Goal: Information Seeking & Learning: Learn about a topic

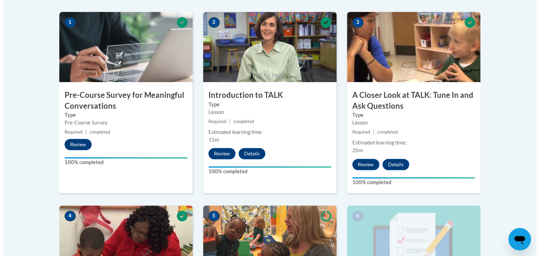
scroll to position [448, 0]
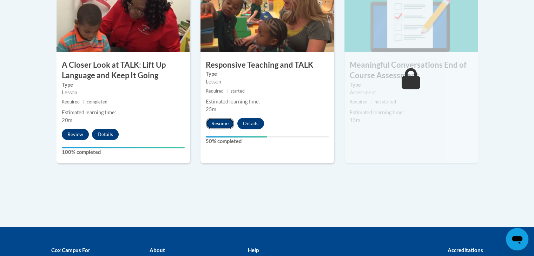
click at [227, 124] on button "Resume" at bounding box center [220, 123] width 28 height 11
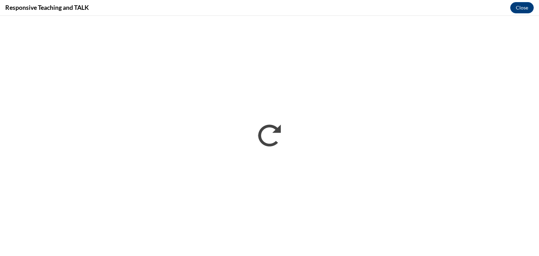
scroll to position [0, 0]
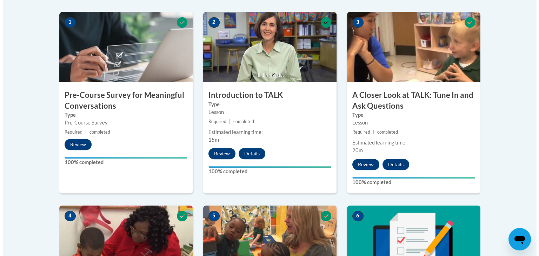
scroll to position [448, 0]
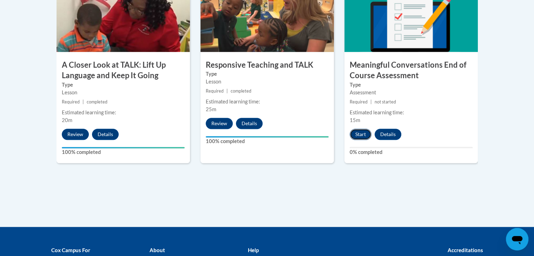
click at [358, 132] on button "Start" at bounding box center [360, 134] width 22 height 11
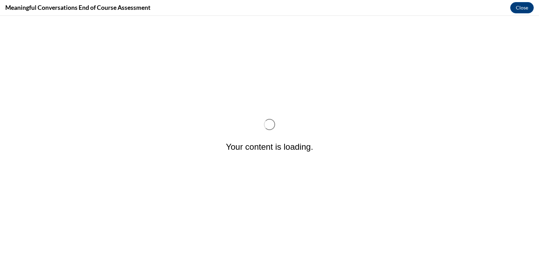
scroll to position [0, 0]
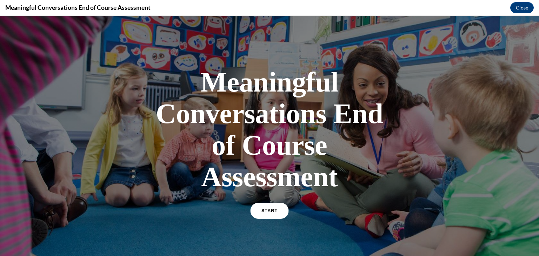
click at [270, 216] on link "START" at bounding box center [269, 211] width 38 height 16
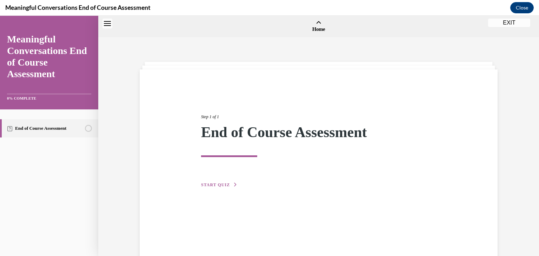
scroll to position [22, 0]
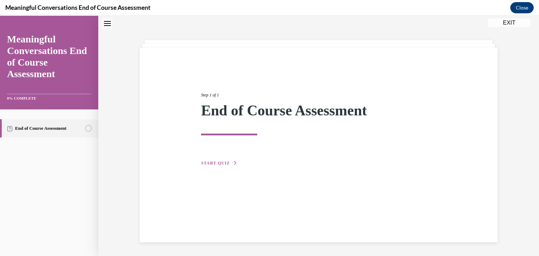
click at [223, 160] on button "START QUIZ" at bounding box center [219, 163] width 36 height 6
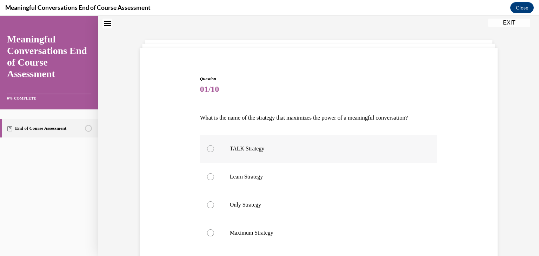
click at [307, 153] on label "TALK Strategy" at bounding box center [319, 149] width 238 height 28
click at [214, 152] on input "TALK Strategy" at bounding box center [210, 148] width 7 height 7
radio input "true"
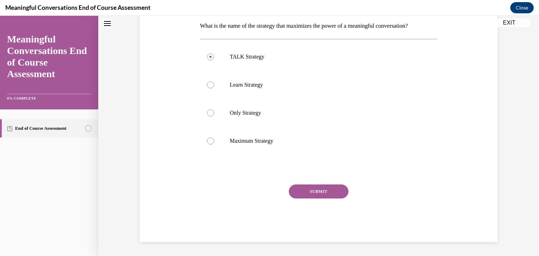
click at [325, 190] on button "SUBMIT" at bounding box center [319, 192] width 60 height 14
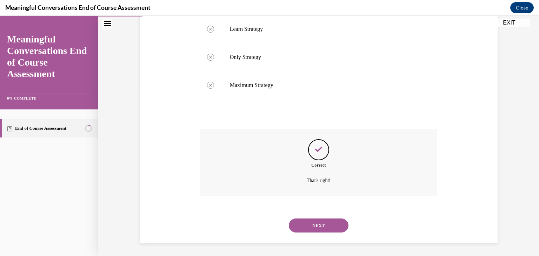
scroll to position [170, 0]
click at [309, 225] on button "NEXT" at bounding box center [319, 225] width 60 height 14
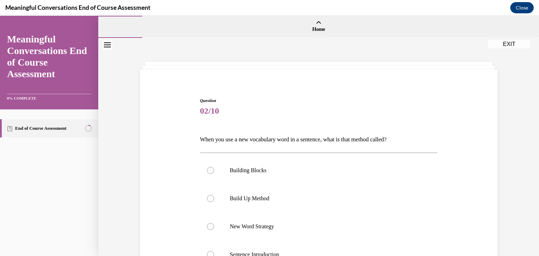
scroll to position [114, 0]
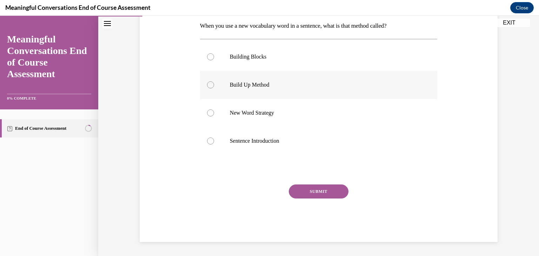
click at [272, 88] on p "Build Up Method" at bounding box center [325, 84] width 190 height 7
click at [214, 88] on input "Build Up Method" at bounding box center [210, 84] width 7 height 7
radio input "true"
click at [303, 189] on button "SUBMIT" at bounding box center [319, 192] width 60 height 14
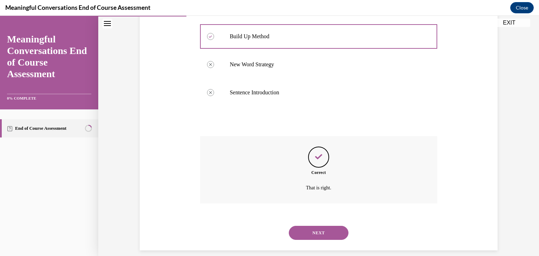
scroll to position [170, 0]
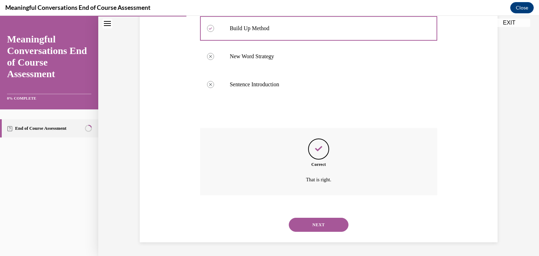
click at [331, 226] on button "NEXT" at bounding box center [319, 225] width 60 height 14
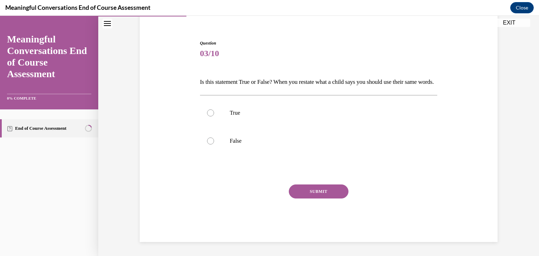
scroll to position [69, 0]
click at [243, 128] on label "False" at bounding box center [319, 141] width 238 height 28
click at [214, 138] on input "False" at bounding box center [210, 141] width 7 height 7
radio input "true"
click at [311, 192] on button "SUBMIT" at bounding box center [319, 192] width 60 height 14
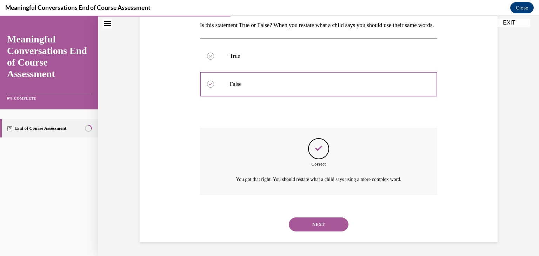
scroll to position [126, 0]
click at [314, 230] on button "NEXT" at bounding box center [319, 225] width 60 height 14
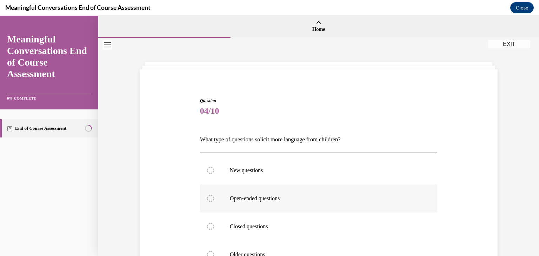
click at [315, 197] on p "Open-ended questions" at bounding box center [325, 198] width 190 height 7
click at [214, 197] on input "Open-ended questions" at bounding box center [210, 198] width 7 height 7
radio input "true"
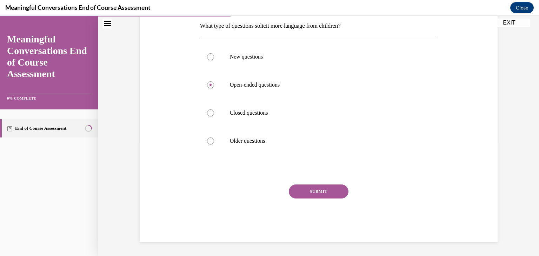
click at [301, 188] on button "SUBMIT" at bounding box center [319, 192] width 60 height 14
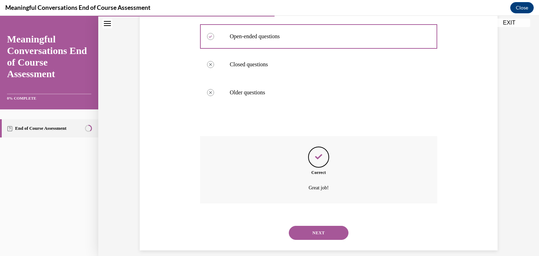
scroll to position [170, 0]
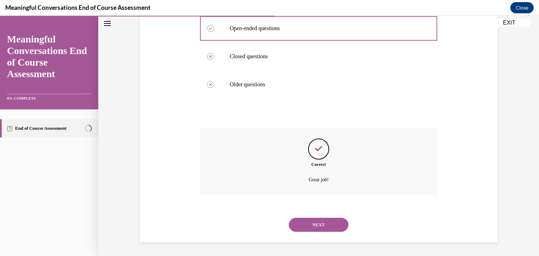
click at [322, 227] on button "NEXT" at bounding box center [319, 225] width 60 height 14
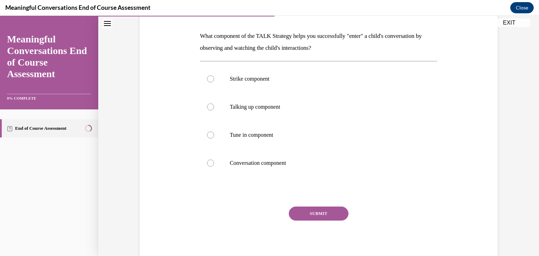
scroll to position [97, 0]
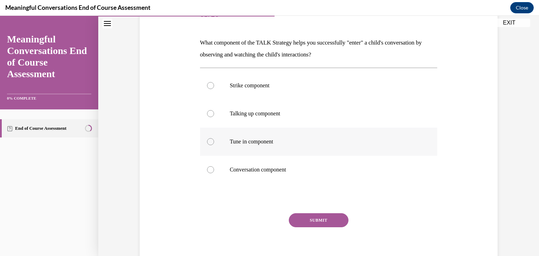
click at [295, 144] on p "Tune in component" at bounding box center [325, 141] width 190 height 7
click at [214, 144] on input "Tune in component" at bounding box center [210, 141] width 7 height 7
radio input "true"
click at [305, 222] on button "SUBMIT" at bounding box center [319, 220] width 60 height 14
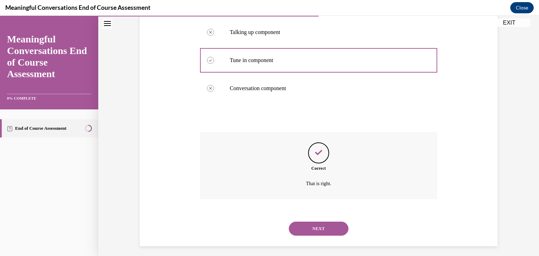
scroll to position [182, 0]
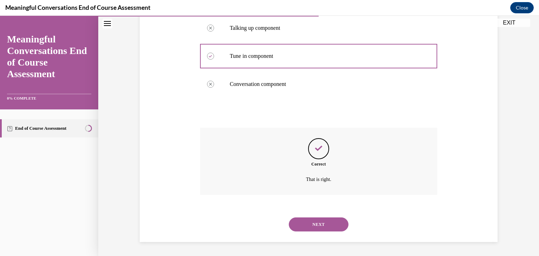
click at [329, 219] on button "NEXT" at bounding box center [319, 225] width 60 height 14
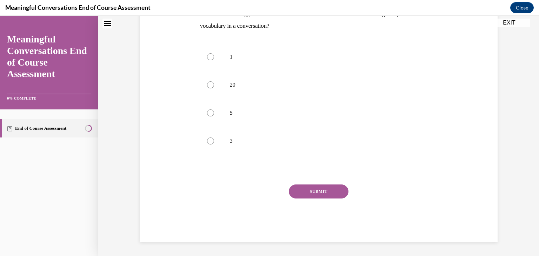
scroll to position [0, 0]
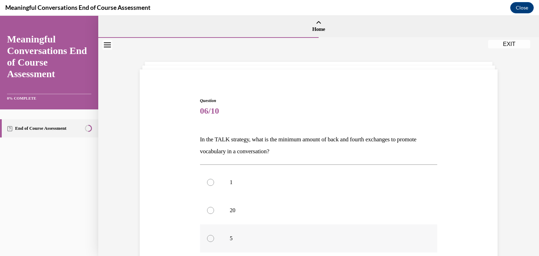
click at [325, 238] on p "5" at bounding box center [325, 238] width 190 height 7
click at [214, 238] on input "5" at bounding box center [210, 238] width 7 height 7
radio input "true"
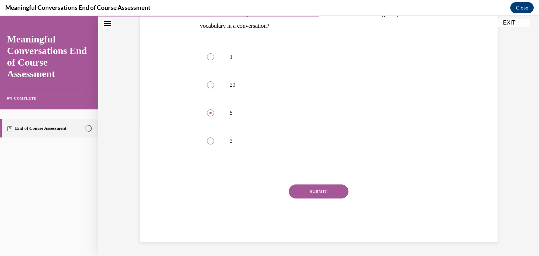
click at [334, 192] on button "SUBMIT" at bounding box center [319, 192] width 60 height 14
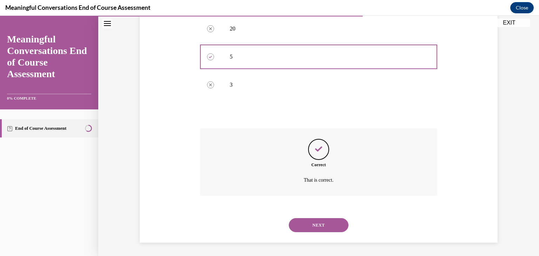
scroll to position [182, 0]
click at [314, 220] on button "NEXT" at bounding box center [319, 225] width 60 height 14
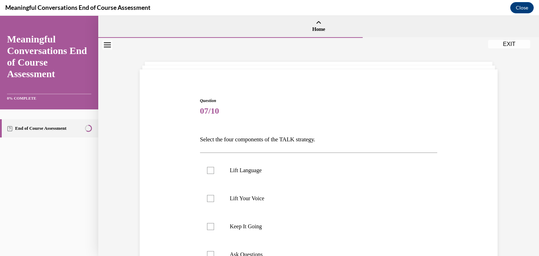
click at [314, 220] on label "Keep It Going" at bounding box center [319, 227] width 238 height 28
click at [214, 223] on input "Keep It Going" at bounding box center [210, 226] width 7 height 7
checkbox input "true"
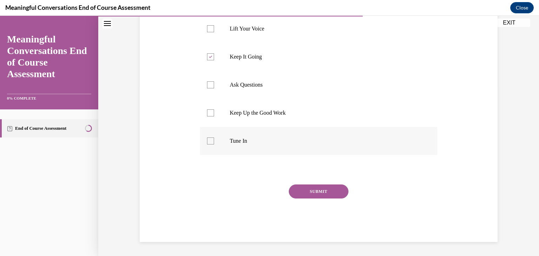
click at [249, 140] on p "Tune In" at bounding box center [325, 141] width 190 height 7
click at [214, 140] on input "Tune In" at bounding box center [210, 141] width 7 height 7
checkbox input "true"
click at [251, 87] on p "Ask Questions" at bounding box center [325, 84] width 190 height 7
click at [214, 87] on input "Ask Questions" at bounding box center [210, 84] width 7 height 7
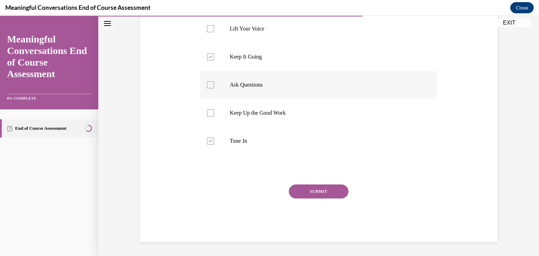
checkbox input "true"
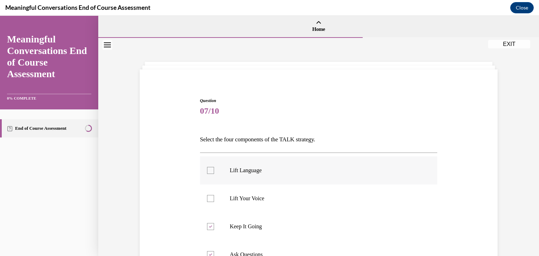
click at [226, 165] on label "Lift Language" at bounding box center [319, 170] width 238 height 28
click at [214, 167] on input "Lift Language" at bounding box center [210, 170] width 7 height 7
checkbox input "true"
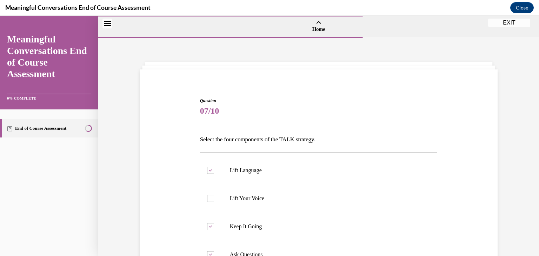
scroll to position [170, 0]
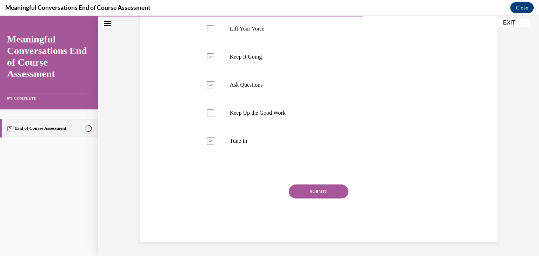
click at [330, 193] on button "SUBMIT" at bounding box center [319, 192] width 60 height 14
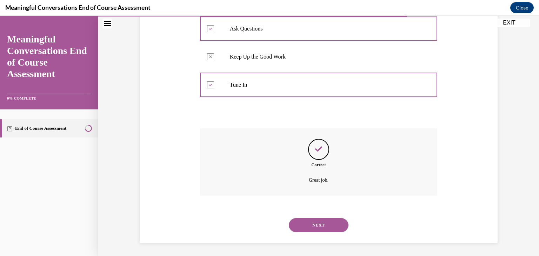
scroll to position [226, 0]
click at [321, 222] on button "NEXT" at bounding box center [319, 225] width 60 height 14
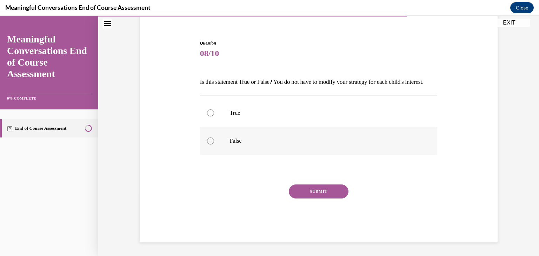
click at [234, 148] on label "False" at bounding box center [319, 141] width 238 height 28
click at [214, 145] on input "False" at bounding box center [210, 141] width 7 height 7
radio input "true"
click at [315, 194] on button "SUBMIT" at bounding box center [319, 192] width 60 height 14
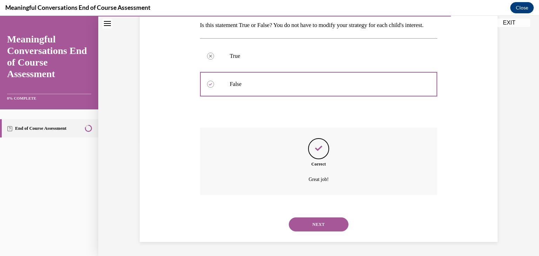
scroll to position [126, 0]
click at [300, 226] on button "NEXT" at bounding box center [319, 225] width 60 height 14
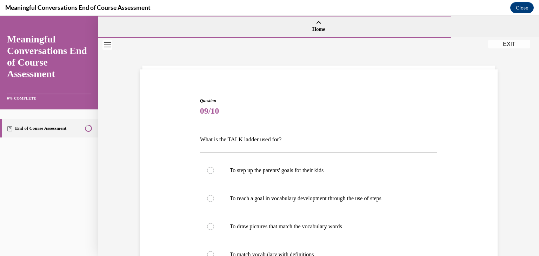
scroll to position [114, 0]
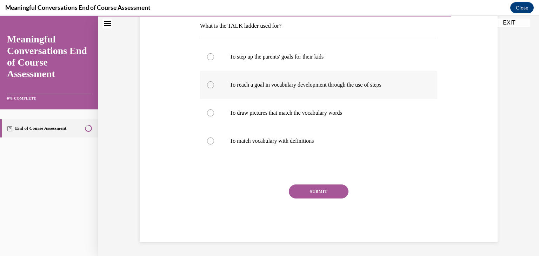
click at [328, 97] on label "To reach a goal in vocabulary development through the use of steps" at bounding box center [319, 85] width 238 height 28
click at [214, 88] on input "To reach a goal in vocabulary development through the use of steps" at bounding box center [210, 84] width 7 height 7
radio input "true"
click at [319, 193] on button "SUBMIT" at bounding box center [319, 192] width 60 height 14
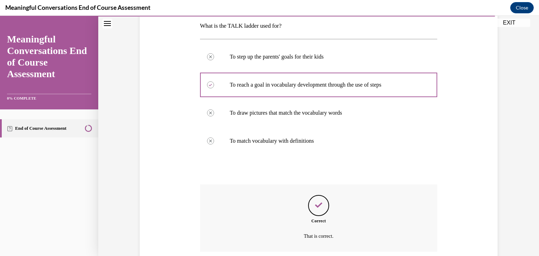
scroll to position [170, 0]
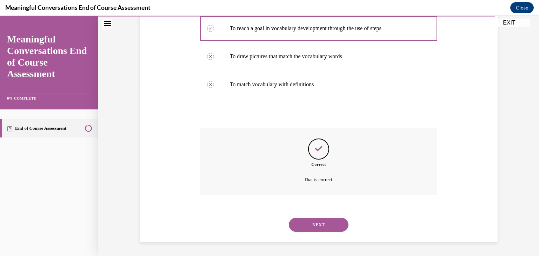
click at [313, 227] on button "NEXT" at bounding box center [319, 225] width 60 height 14
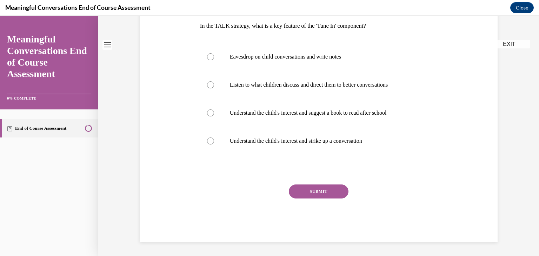
scroll to position [0, 0]
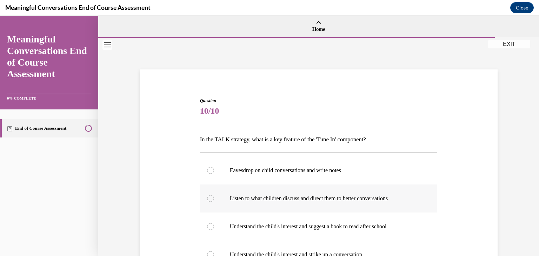
click at [328, 212] on label "Listen to what children discuss and direct them to better conversations" at bounding box center [319, 199] width 238 height 28
click at [214, 202] on input "Listen to what children discuss and direct them to better conversations" at bounding box center [210, 198] width 7 height 7
radio input "true"
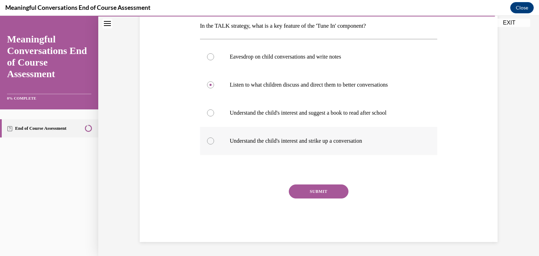
click at [345, 138] on p "Understand the child's interest and strike up a conversation" at bounding box center [325, 141] width 190 height 7
click at [214, 138] on input "Understand the child's interest and strike up a conversation" at bounding box center [210, 141] width 7 height 7
radio input "true"
click at [308, 191] on button "SUBMIT" at bounding box center [319, 192] width 60 height 14
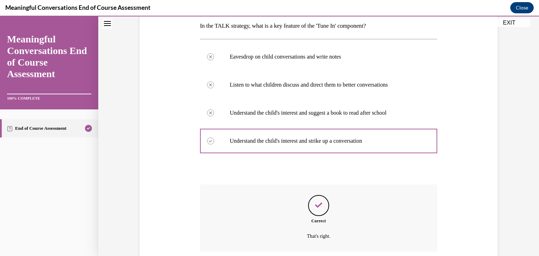
scroll to position [170, 0]
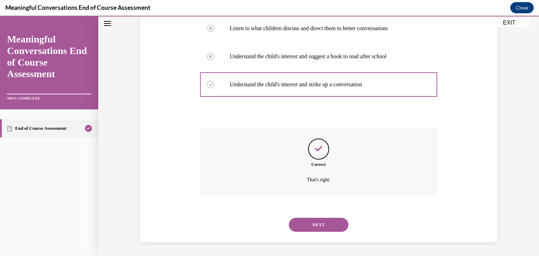
click at [313, 223] on button "NEXT" at bounding box center [319, 225] width 60 height 14
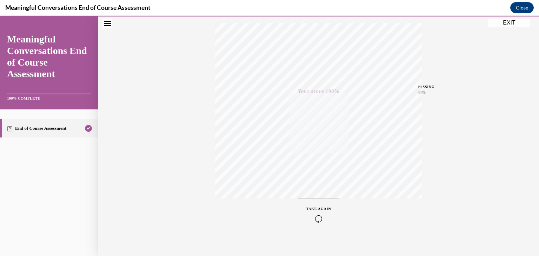
scroll to position [119, 0]
click at [524, 22] on button "EXIT" at bounding box center [509, 23] width 42 height 8
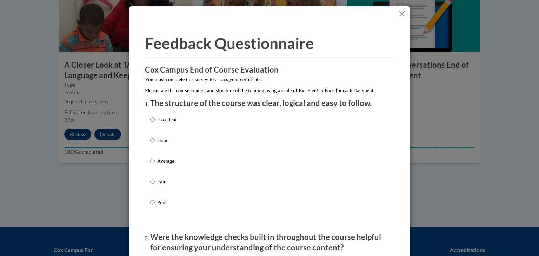
click at [159, 165] on p "Average" at bounding box center [166, 161] width 19 height 8
click at [155, 165] on input "Average" at bounding box center [152, 161] width 5 height 8
radio input "true"
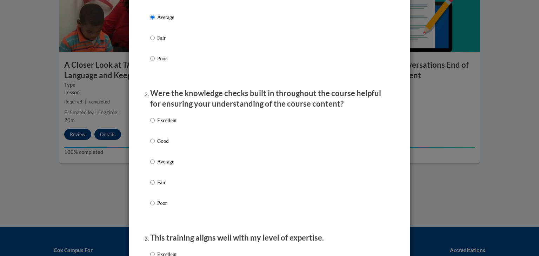
click at [159, 166] on p "Average" at bounding box center [166, 162] width 19 height 8
click at [155, 166] on input "Average" at bounding box center [152, 162] width 5 height 8
radio input "true"
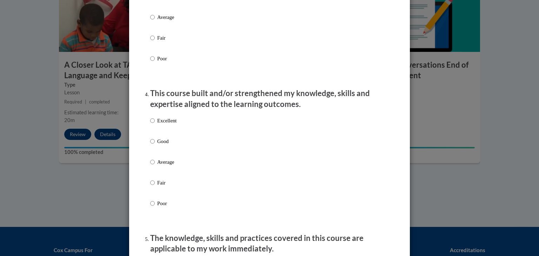
scroll to position [567, 0]
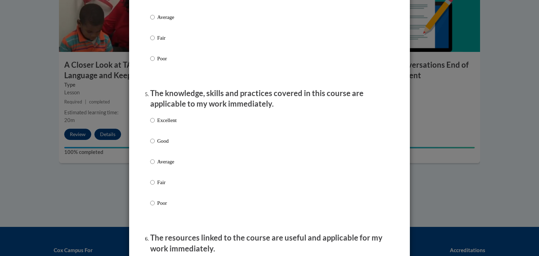
click at [159, 166] on p "Average" at bounding box center [166, 162] width 19 height 8
click at [155, 166] on input "Average" at bounding box center [152, 162] width 5 height 8
radio input "true"
click at [162, 21] on p "Average" at bounding box center [166, 17] width 19 height 8
click at [155, 21] on input "Average" at bounding box center [152, 17] width 5 height 8
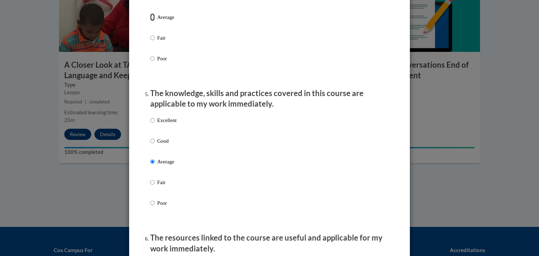
radio input "true"
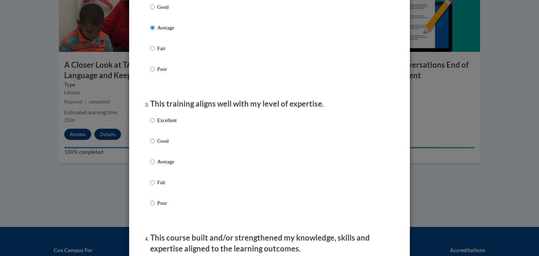
click at [150, 166] on input "Average" at bounding box center [152, 162] width 5 height 8
radio input "true"
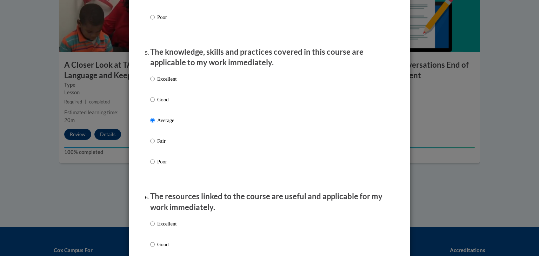
scroll to position [833, 0]
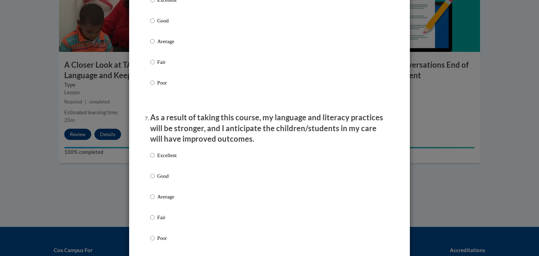
click at [159, 45] on p "Average" at bounding box center [166, 42] width 19 height 8
click at [155, 45] on input "Average" at bounding box center [152, 42] width 5 height 8
radio input "true"
click at [168, 200] on p "Average" at bounding box center [166, 197] width 19 height 8
click at [155, 200] on input "Average" at bounding box center [152, 197] width 5 height 8
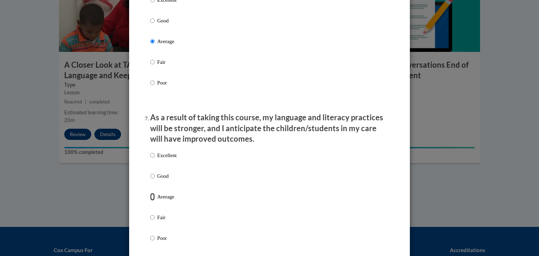
radio input "true"
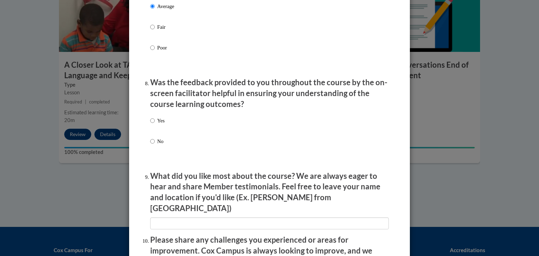
click at [153, 151] on label "No" at bounding box center [157, 147] width 14 height 19
click at [153, 145] on input "No" at bounding box center [152, 142] width 5 height 8
radio input "true"
click at [152, 125] on input "Yes" at bounding box center [152, 121] width 5 height 8
radio input "true"
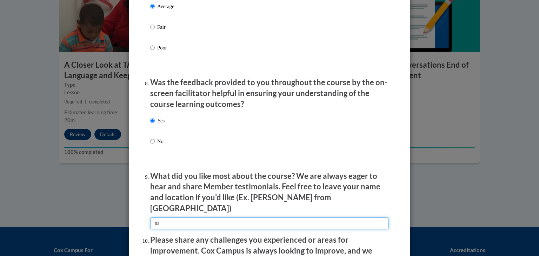
type input "na"
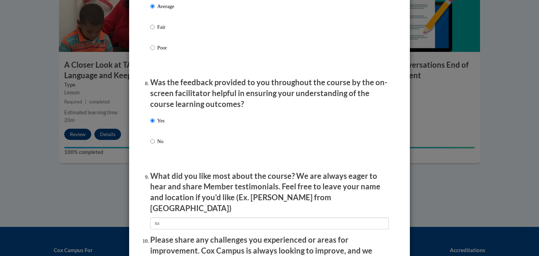
scroll to position [1168, 0]
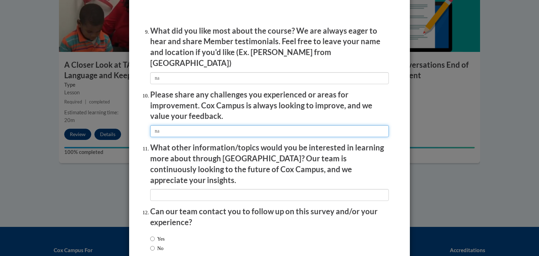
type input "na"
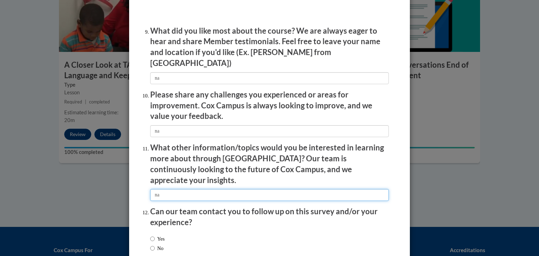
type input "na"
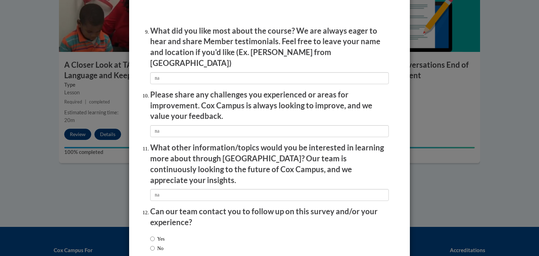
click at [152, 245] on label "No" at bounding box center [156, 249] width 13 height 8
click at [152, 245] on input "No" at bounding box center [152, 249] width 5 height 8
radio input "true"
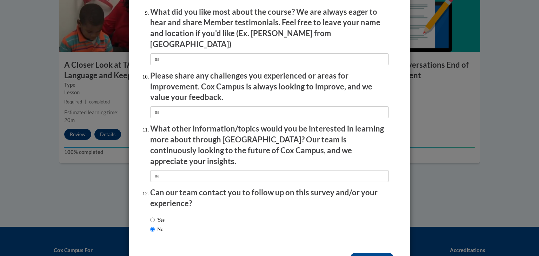
scroll to position [1205, 0]
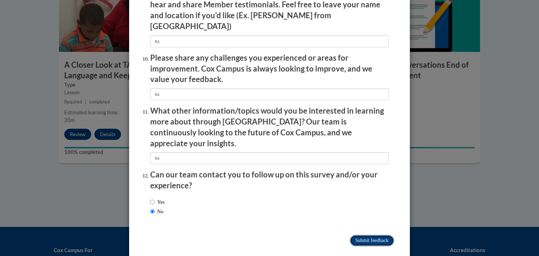
click at [363, 235] on input "Submit feedback" at bounding box center [372, 240] width 44 height 11
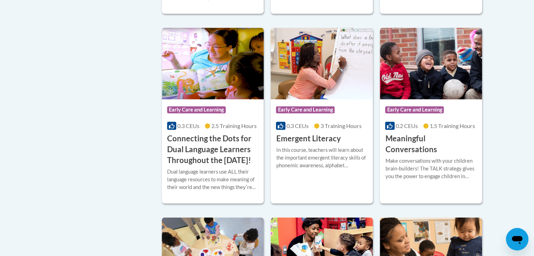
scroll to position [672, 0]
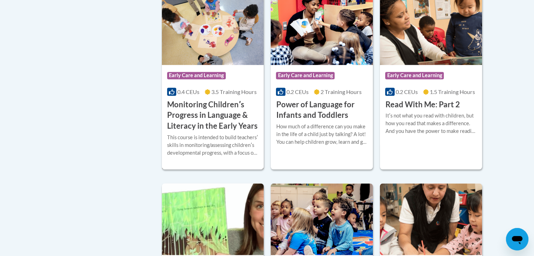
click at [221, 132] on h3 "Monitoring Childrenʹs Progress in Language & Literacy in the Early Years" at bounding box center [213, 115] width 92 height 32
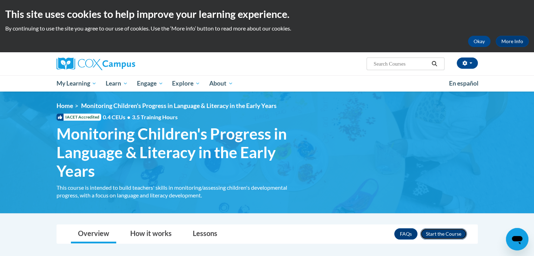
click at [447, 239] on button "Enroll" at bounding box center [443, 233] width 47 height 11
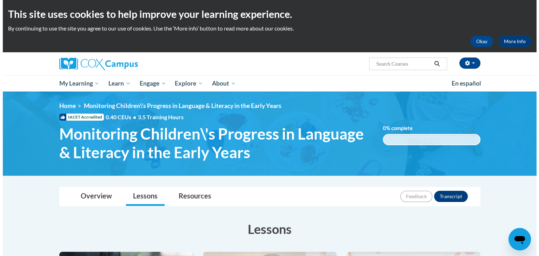
scroll to position [224, 0]
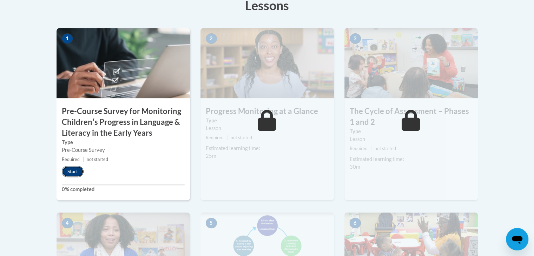
click at [78, 171] on button "Start" at bounding box center [73, 171] width 22 height 11
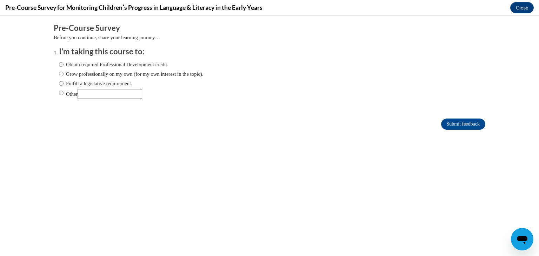
scroll to position [0, 0]
click at [119, 60] on div "Obtain required Professional Development credit. Grow professionally on my own …" at bounding box center [131, 79] width 145 height 45
click at [117, 65] on label "Obtain required Professional Development credit." at bounding box center [113, 65] width 109 height 8
click at [64, 65] on input "Obtain required Professional Development credit." at bounding box center [61, 65] width 5 height 8
radio input "true"
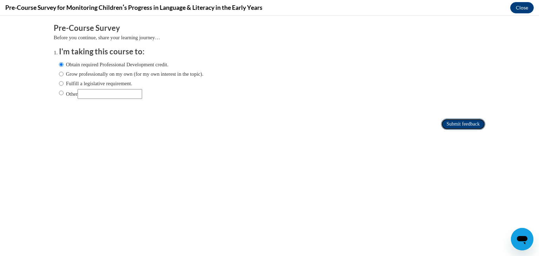
click at [453, 123] on input "Submit feedback" at bounding box center [463, 124] width 44 height 11
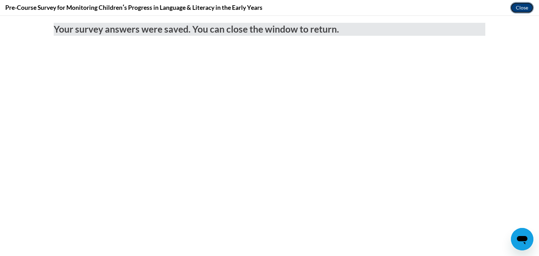
click at [522, 12] on button "Close" at bounding box center [522, 7] width 24 height 11
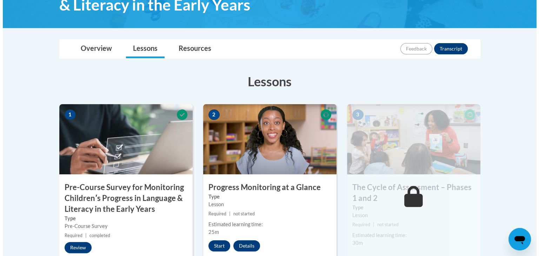
scroll to position [143, 0]
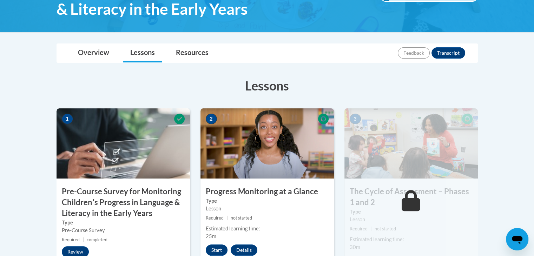
click at [258, 162] on img at bounding box center [266, 143] width 133 height 70
click at [219, 248] on button "Start" at bounding box center [217, 250] width 22 height 11
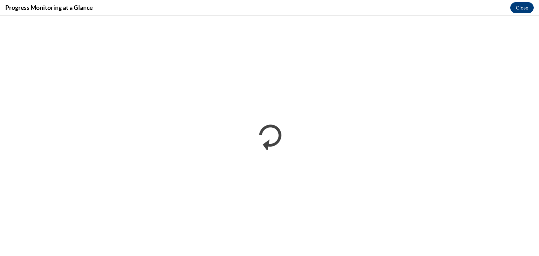
scroll to position [0, 0]
